Goal: Task Accomplishment & Management: Manage account settings

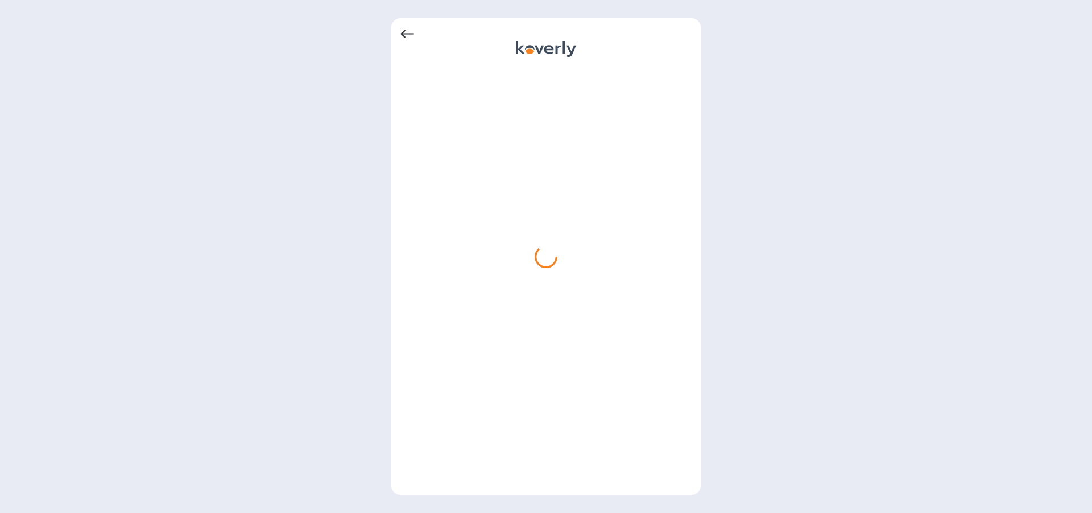
click at [407, 32] on icon at bounding box center [408, 34] width 14 height 14
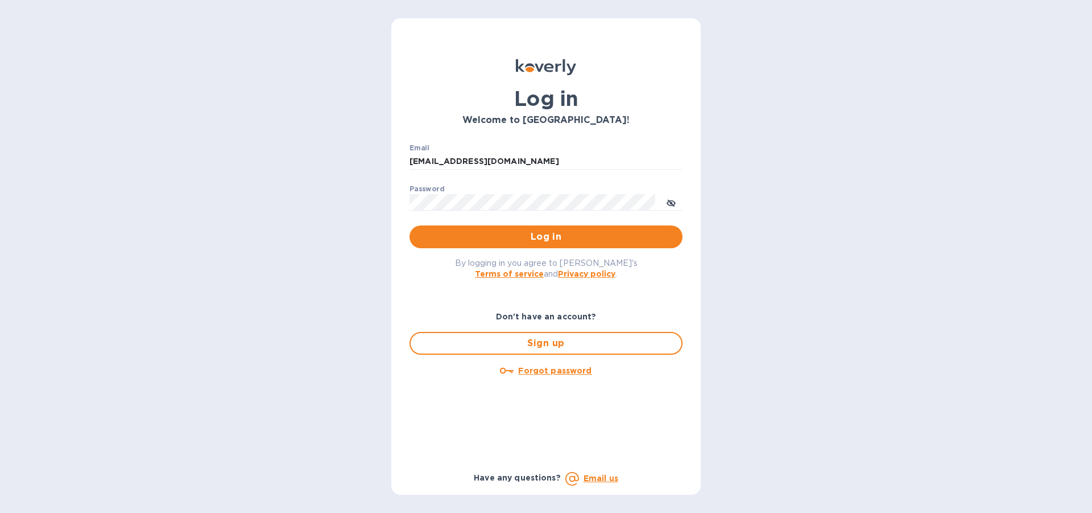
click at [597, 477] on b "Email us" at bounding box center [601, 477] width 35 height 9
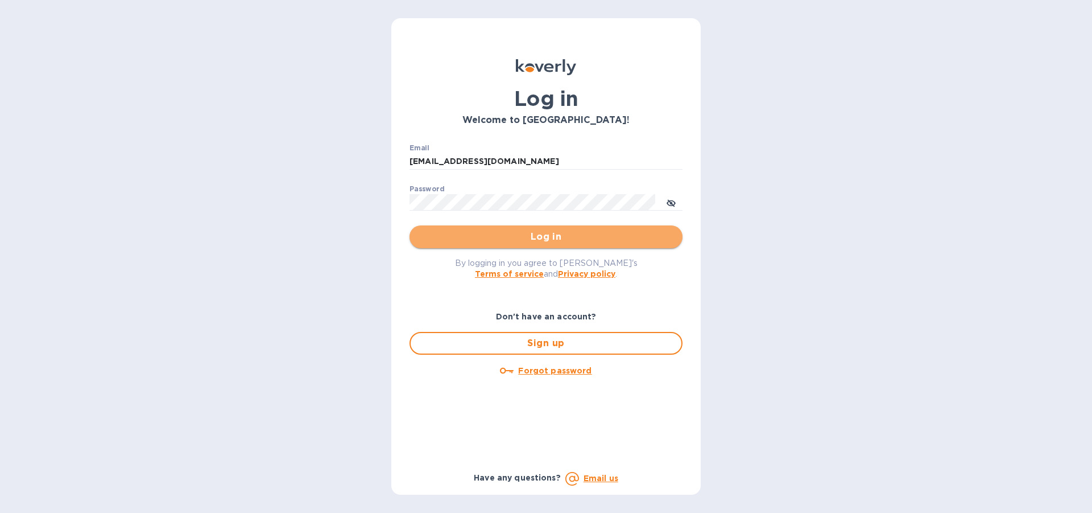
click at [546, 234] on span "Log in" at bounding box center [546, 237] width 255 height 14
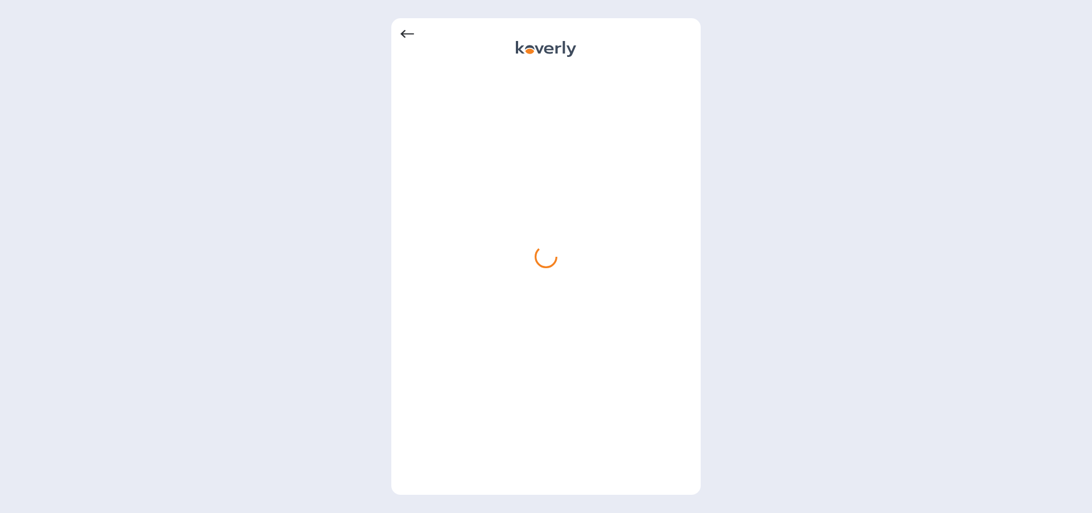
click at [406, 35] on icon at bounding box center [408, 34] width 14 height 14
